Goal: Task Accomplishment & Management: Manage account settings

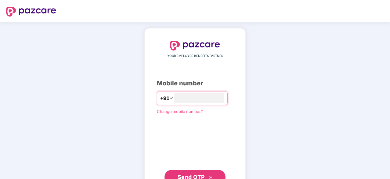
scroll to position [23, 0]
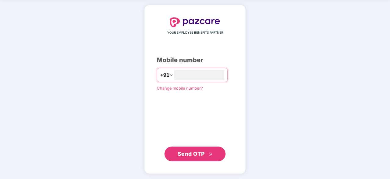
type input "**********"
click at [199, 149] on span "Send OTP" at bounding box center [195, 153] width 35 height 9
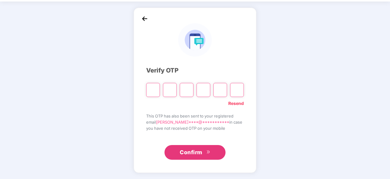
scroll to position [20, 0]
type input "*"
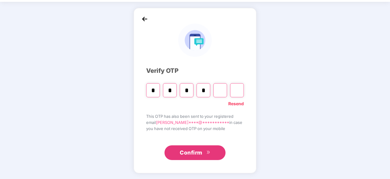
type input "*"
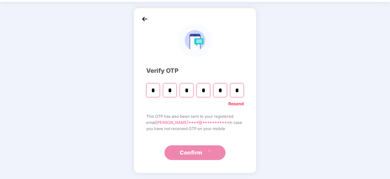
type input "*"
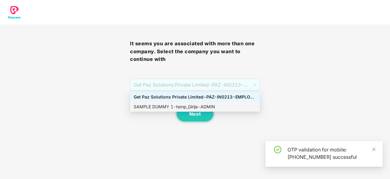
drag, startPoint x: 218, startPoint y: 82, endPoint x: 207, endPoint y: 108, distance: 28.1
click at [207, 108] on body "It seems you are associated with more than one company. Select the company you …" at bounding box center [195, 89] width 390 height 179
click at [207, 108] on div "SAMPLE DUMMY 1 - temp_Girija - ADMIN" at bounding box center [195, 106] width 123 height 7
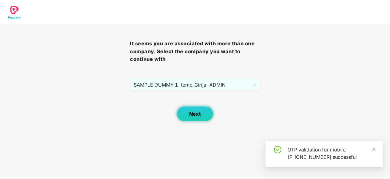
click at [197, 113] on span "Next" at bounding box center [195, 114] width 12 height 6
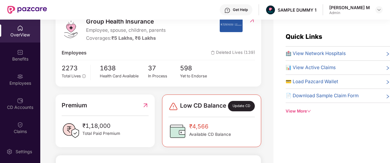
scroll to position [87, 0]
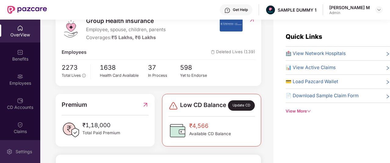
click at [18, 152] on div "Settings" at bounding box center [24, 151] width 20 height 6
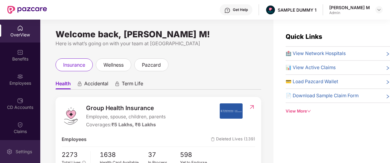
click at [21, 152] on div "Settings" at bounding box center [24, 151] width 20 height 6
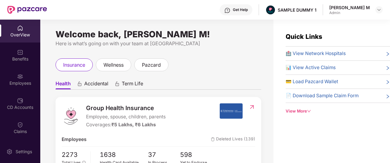
click at [16, 50] on div "Benefits" at bounding box center [20, 55] width 40 height 23
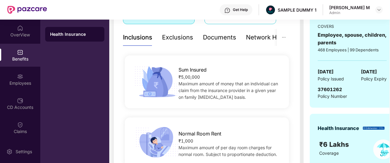
scroll to position [100, 0]
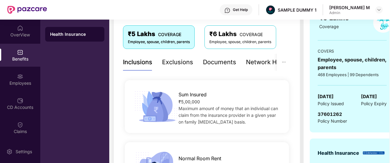
click at [172, 64] on div "Exclusions" at bounding box center [177, 61] width 31 height 9
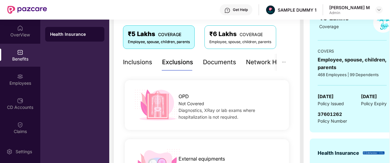
scroll to position [122, 0]
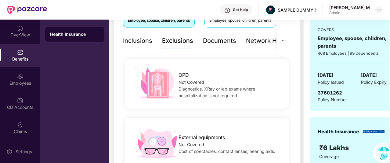
click at [220, 39] on div "Documents" at bounding box center [219, 40] width 33 height 9
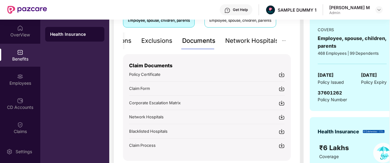
click at [258, 42] on div "Network Hospitals" at bounding box center [251, 40] width 53 height 9
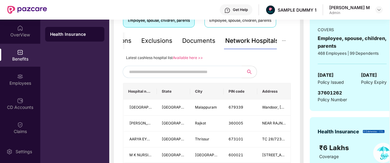
click at [197, 72] on input "text" at bounding box center [181, 71] width 104 height 9
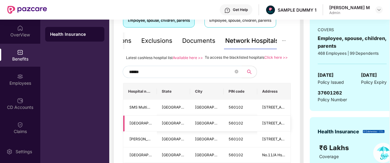
scroll to position [200, 0]
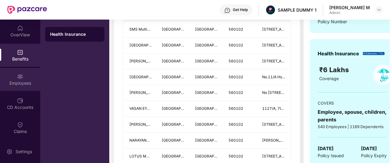
type input "******"
click at [5, 85] on div "Employees" at bounding box center [20, 83] width 40 height 6
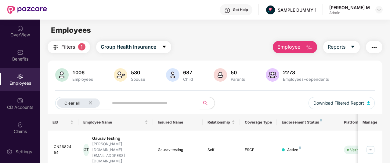
click at [289, 46] on span "Employee" at bounding box center [288, 47] width 23 height 8
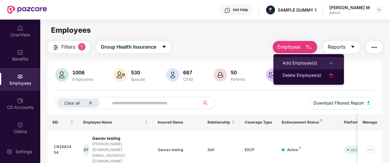
click at [283, 60] on div "Add Employee(s)" at bounding box center [300, 63] width 34 height 7
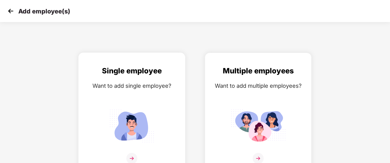
click at [154, 98] on div "Single employee Want to add single employee?" at bounding box center [132, 118] width 94 height 106
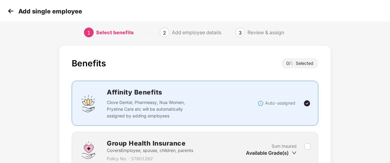
scroll to position [55, 0]
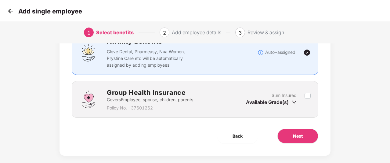
click at [283, 107] on div "Group Health Insurance Covers Employee, spouse, children, parents Policy No. - …" at bounding box center [194, 99] width 231 height 24
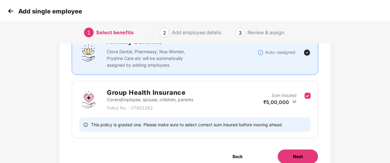
click at [298, 153] on span "Next" at bounding box center [298, 156] width 10 height 7
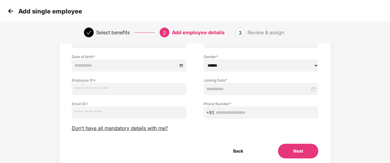
scroll to position [59, 0]
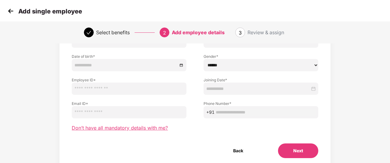
click at [126, 128] on span "Don’t have all mandatory details with me?" at bounding box center [120, 128] width 96 height 6
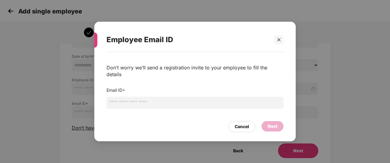
click at [142, 99] on input "email" at bounding box center [195, 102] width 177 height 12
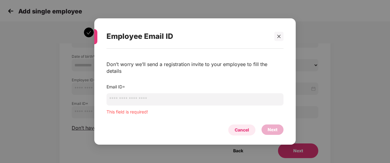
click at [237, 127] on div "Cancel" at bounding box center [241, 129] width 27 height 11
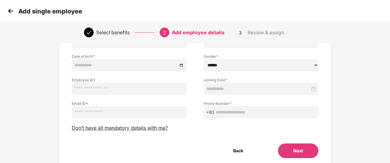
click at [14, 9] on img at bounding box center [10, 10] width 9 height 9
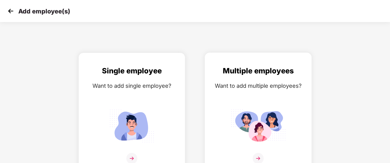
click at [222, 89] on div "Want to add multiple employees?" at bounding box center [258, 85] width 94 height 9
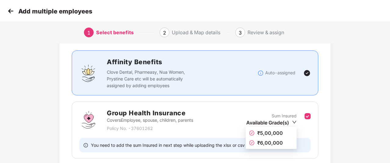
scroll to position [78, 0]
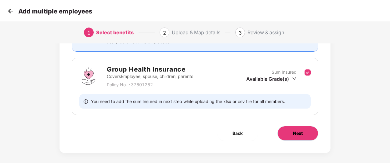
click at [301, 127] on button "Next" at bounding box center [297, 133] width 41 height 15
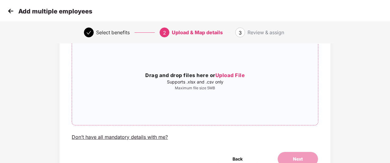
scroll to position [52, 0]
click at [11, 11] on img at bounding box center [10, 10] width 9 height 9
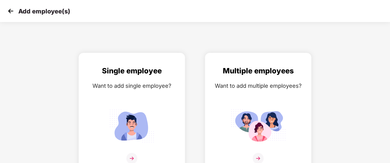
click at [11, 11] on img at bounding box center [10, 10] width 9 height 9
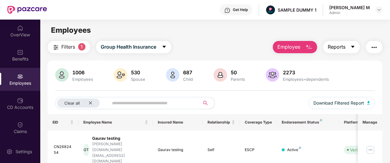
click at [354, 51] on button "Reports" at bounding box center [341, 47] width 37 height 12
click at [374, 51] on img "button" at bounding box center [373, 47] width 7 height 7
click at [236, 33] on div "Employees" at bounding box center [214, 30] width 349 height 12
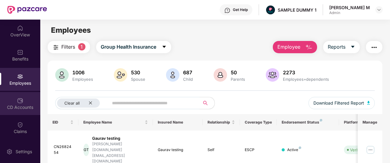
click at [8, 107] on div "CD Accounts" at bounding box center [20, 107] width 40 height 6
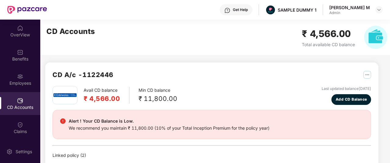
scroll to position [35, 0]
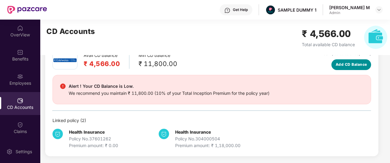
click at [346, 63] on span "Add CD Balance" at bounding box center [351, 65] width 31 height 6
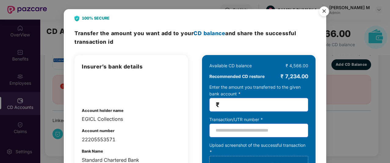
click at [325, 11] on img "Close" at bounding box center [324, 12] width 17 height 17
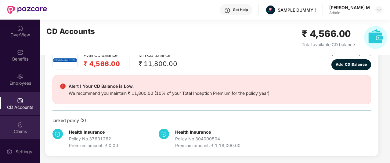
click at [15, 126] on div "Claims" at bounding box center [20, 127] width 40 height 23
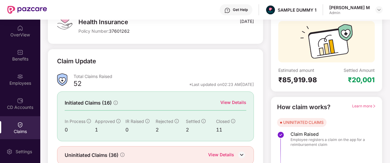
scroll to position [52, 0]
click at [232, 100] on div "View Details" at bounding box center [233, 102] width 26 height 7
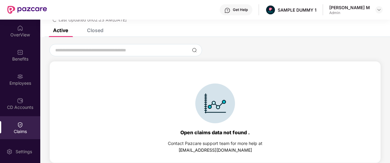
scroll to position [26, 0]
click at [90, 34] on div "Closed" at bounding box center [91, 29] width 26 height 13
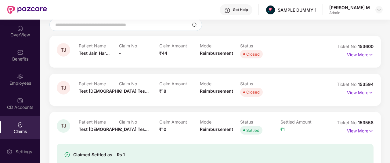
scroll to position [0, 0]
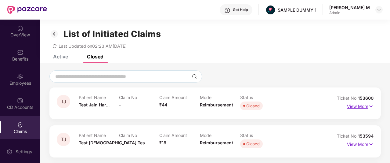
click at [369, 107] on img at bounding box center [370, 106] width 5 height 7
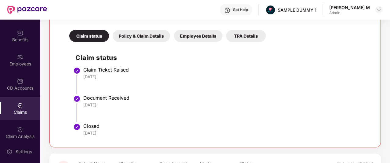
scroll to position [24, 0]
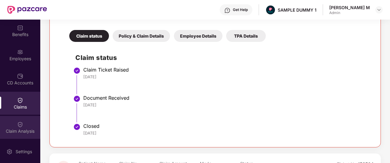
click at [11, 128] on div "Claim Analysis" at bounding box center [20, 131] width 40 height 6
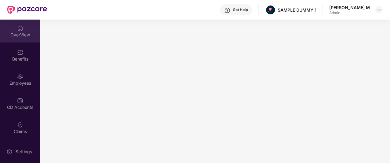
click at [24, 34] on div "OverView" at bounding box center [20, 35] width 40 height 6
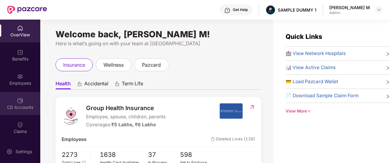
click at [14, 103] on div "CD Accounts" at bounding box center [20, 103] width 40 height 23
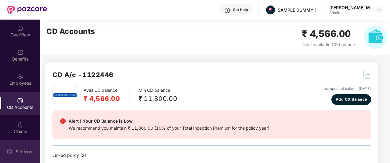
click at [24, 157] on div "Settings" at bounding box center [20, 151] width 40 height 23
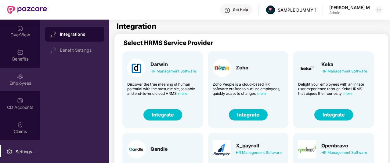
click at [5, 78] on div "Employees" at bounding box center [20, 79] width 40 height 23
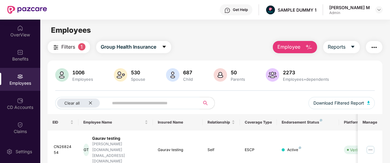
click at [303, 45] on button "Employee" at bounding box center [295, 47] width 44 height 12
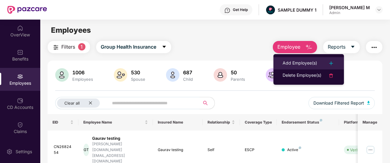
click at [309, 63] on div "Add Employee(s)" at bounding box center [300, 63] width 34 height 7
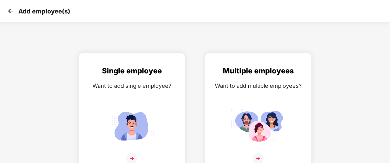
click at [12, 12] on img at bounding box center [10, 10] width 9 height 9
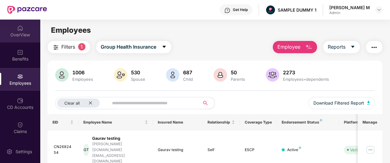
click at [21, 36] on div "OverView" at bounding box center [20, 35] width 40 height 6
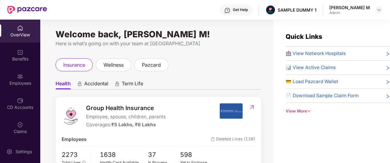
click at [252, 13] on div "Get Help" at bounding box center [236, 9] width 33 height 11
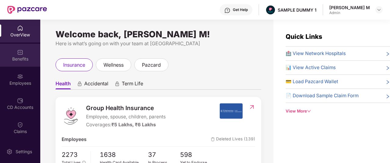
click at [8, 52] on div "Benefits" at bounding box center [20, 55] width 40 height 23
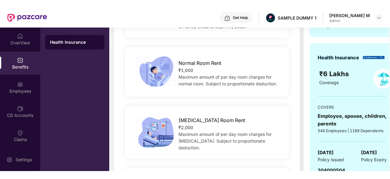
scroll to position [203, 0]
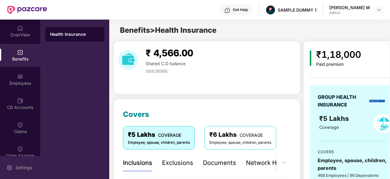
click at [22, 165] on div "Settings" at bounding box center [24, 167] width 20 height 6
